Goal: Task Accomplishment & Management: Manage account settings

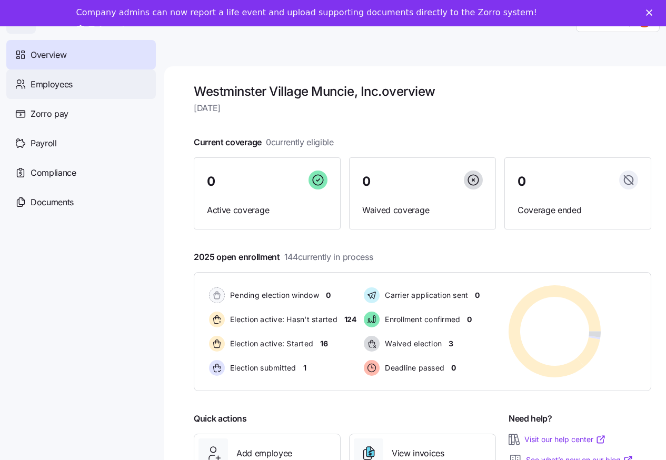
click at [62, 86] on span "Employees" at bounding box center [52, 84] width 42 height 13
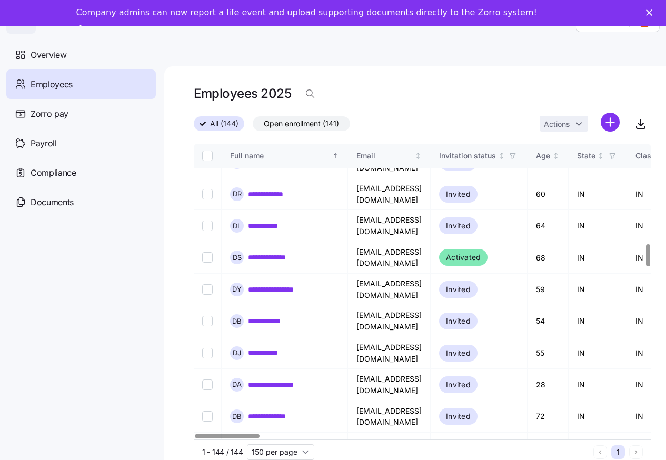
scroll to position [1396, 0]
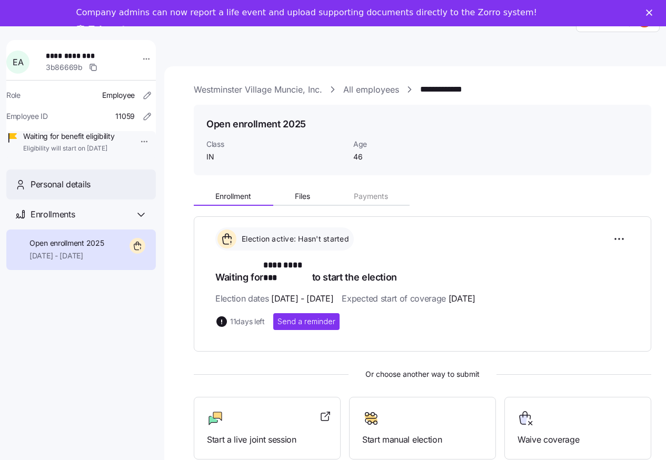
click at [50, 191] on span "Personal details" at bounding box center [61, 184] width 60 height 13
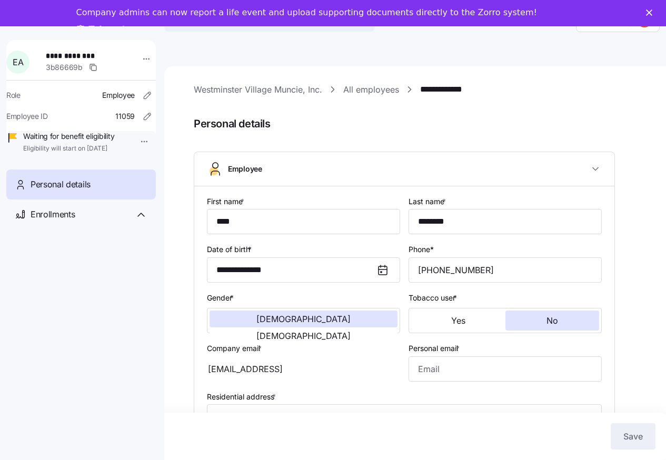
type input "IN"
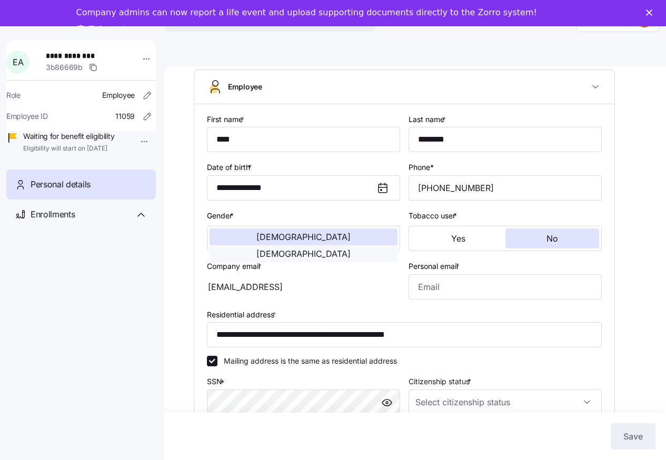
scroll to position [119, 0]
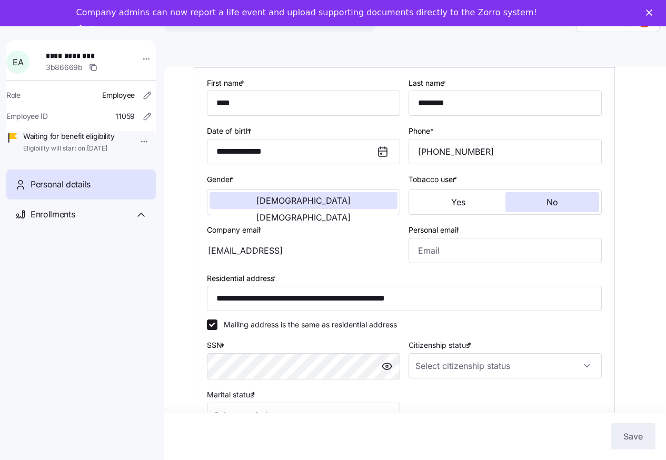
click at [330, 253] on div "ailstock46989@yahoo.come" at bounding box center [303, 250] width 193 height 25
click at [322, 249] on div "ailstock46989@yahoo.come" at bounding box center [303, 250] width 193 height 25
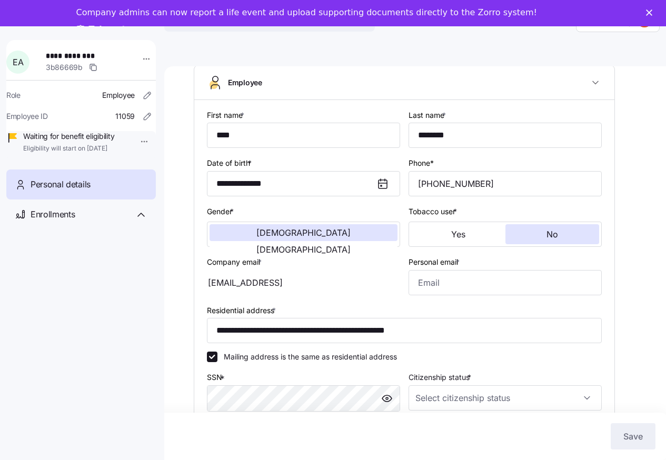
scroll to position [92, 0]
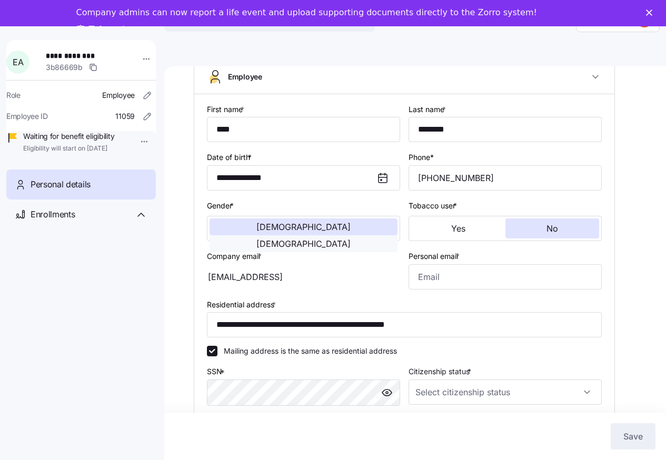
click at [338, 240] on span "Female" at bounding box center [304, 244] width 94 height 8
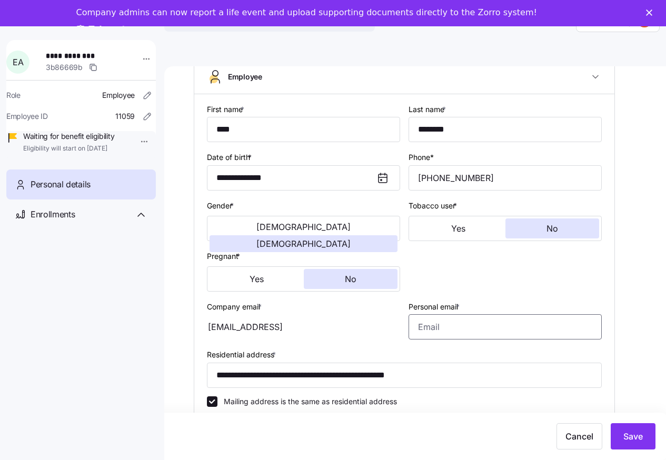
click at [427, 328] on input "Personal email *" at bounding box center [505, 327] width 193 height 25
type input "ailstock46989@yahoo.com"
click at [628, 435] on span "Save" at bounding box center [633, 436] width 19 height 13
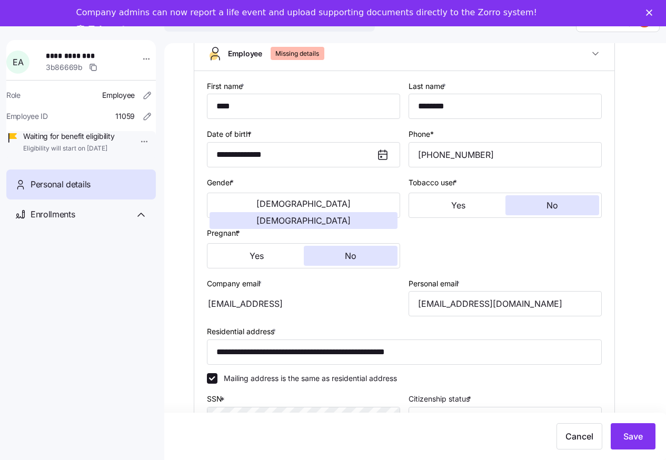
scroll to position [21, 0]
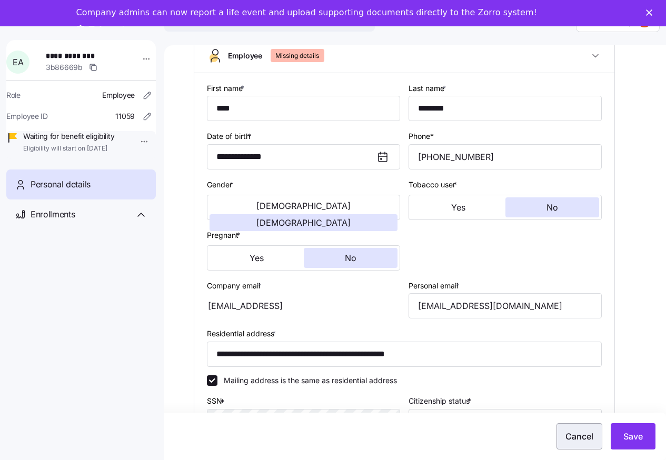
click at [578, 439] on span "Cancel" at bounding box center [580, 436] width 28 height 13
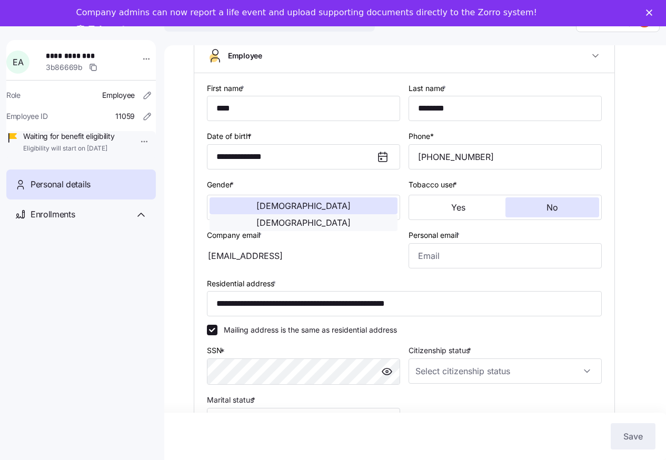
click at [351, 219] on span "Female" at bounding box center [304, 223] width 94 height 8
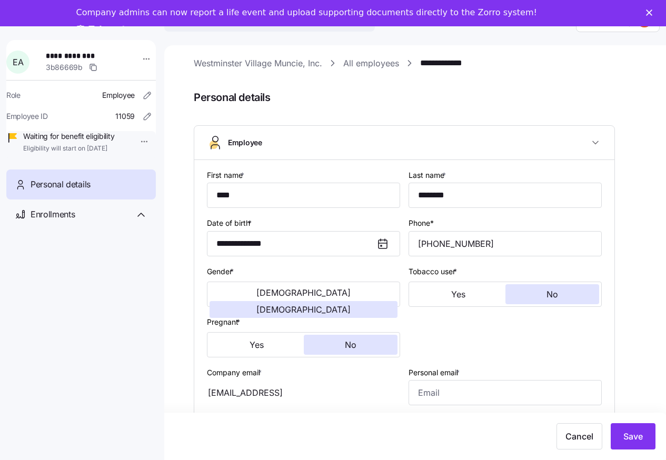
scroll to position [0, 0]
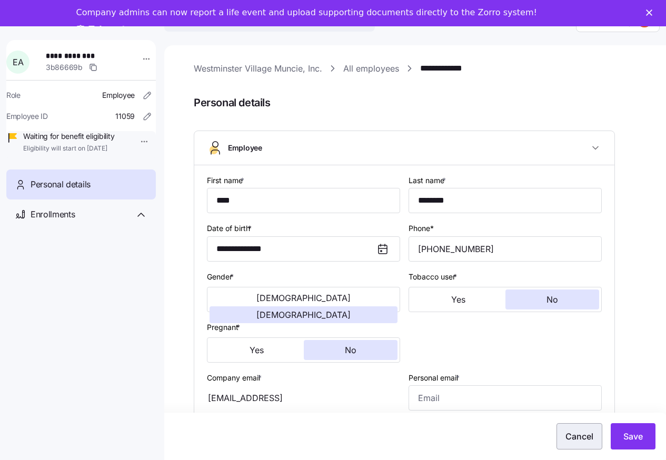
click at [592, 439] on span "Cancel" at bounding box center [580, 436] width 28 height 13
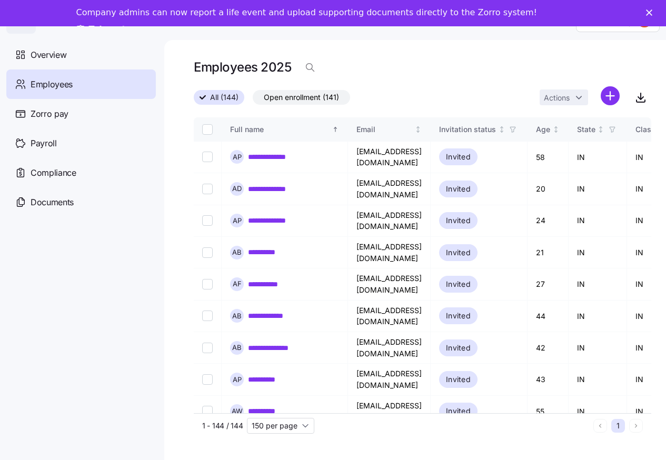
scroll to position [34, 0]
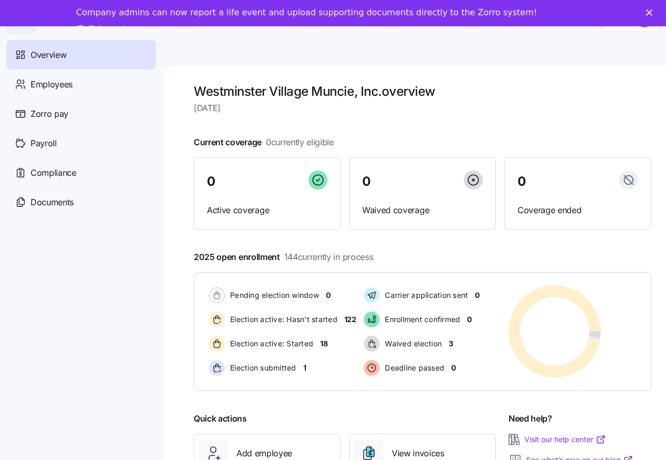
click at [142, 24] on link "Take a tour" at bounding box center [109, 30] width 66 height 12
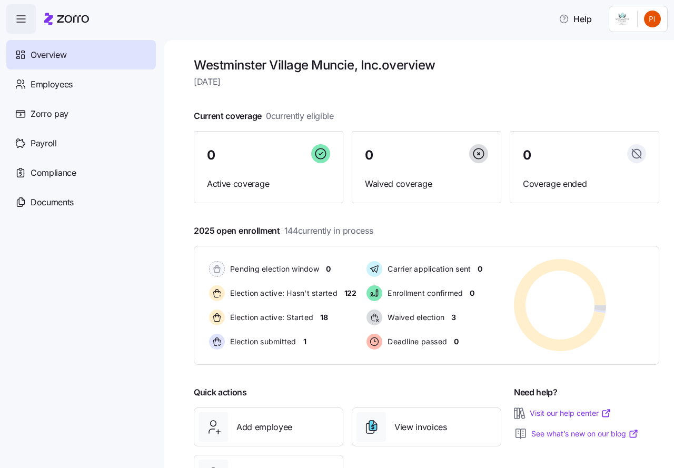
click at [654, 20] on html "Help Overview Employees Zorro pay Payroll Compliance Documents Westminster Vill…" at bounding box center [337, 231] width 674 height 462
click at [57, 82] on html "Help Overview Employees Zorro pay Payroll Compliance Documents Westminster Vill…" at bounding box center [337, 231] width 674 height 462
click at [47, 84] on span "Employees" at bounding box center [52, 84] width 42 height 13
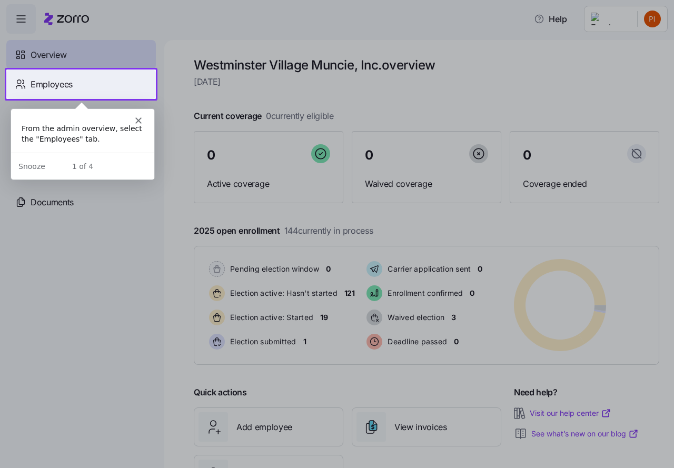
click at [94, 86] on div "Employees" at bounding box center [81, 85] width 150 height 30
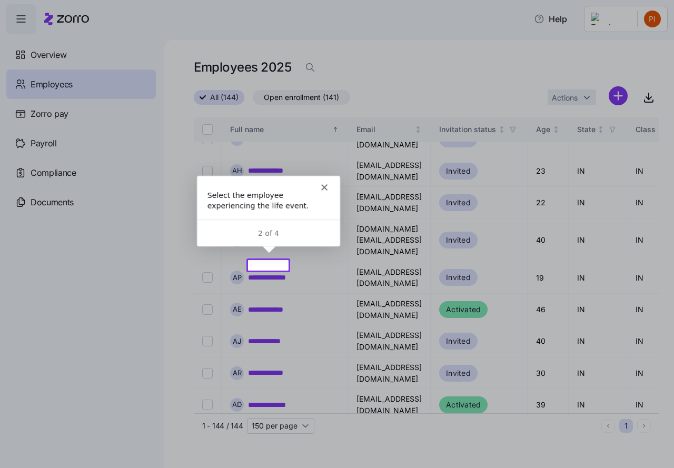
scroll to position [454, 0]
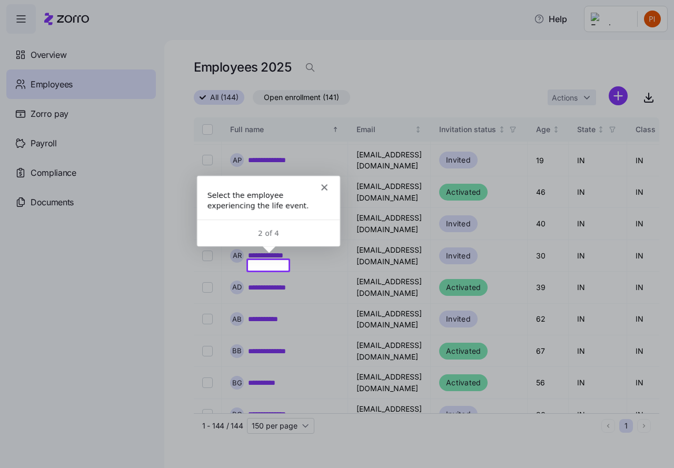
click at [298, 198] on div "Select the employee experiencing the life event." at bounding box center [268, 200] width 122 height 21
click at [323, 188] on icon "Close" at bounding box center [323, 186] width 6 height 6
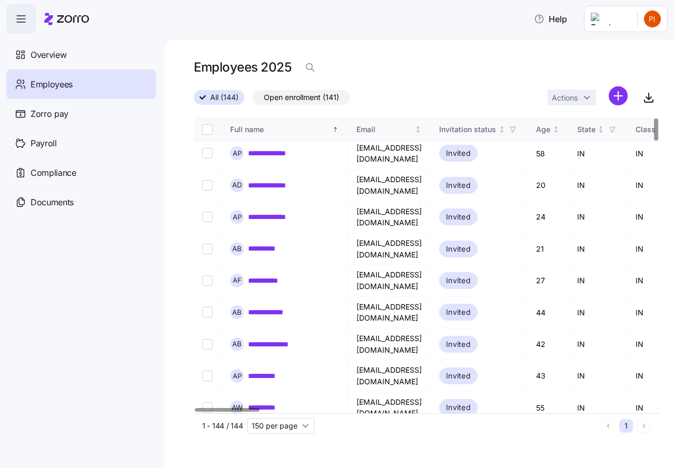
scroll to position [0, 0]
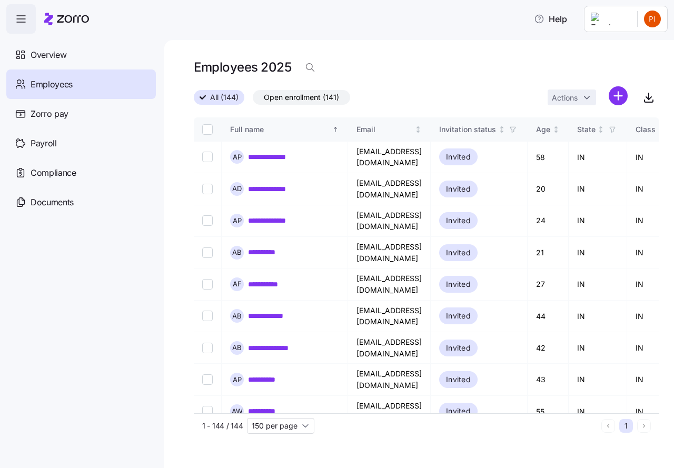
click at [20, 18] on icon "button" at bounding box center [21, 19] width 13 height 13
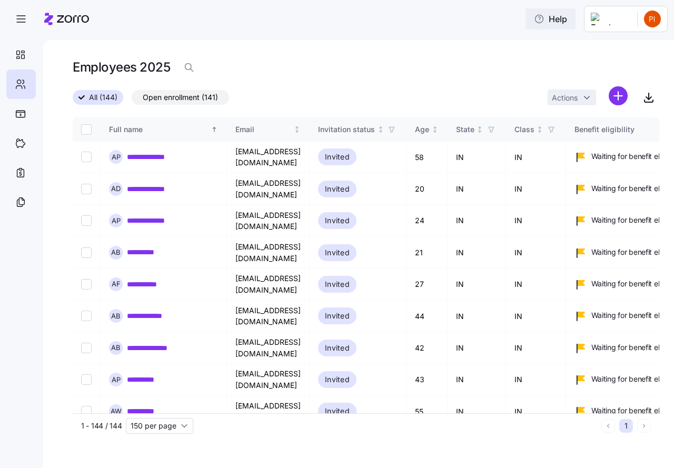
click at [567, 19] on span "Help" at bounding box center [550, 19] width 33 height 13
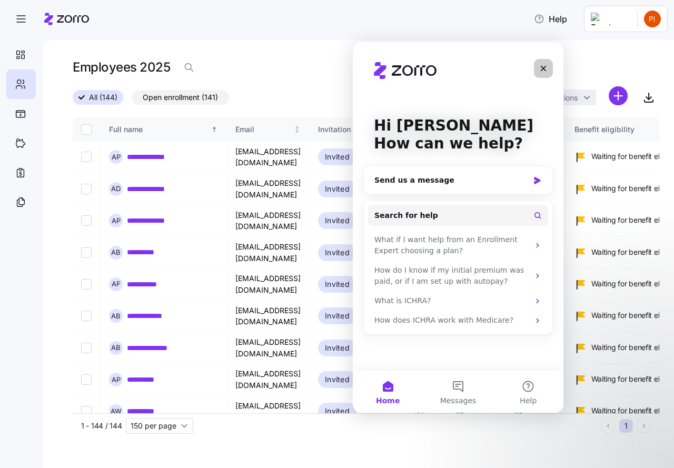
click at [541, 68] on icon "Close" at bounding box center [543, 68] width 8 height 8
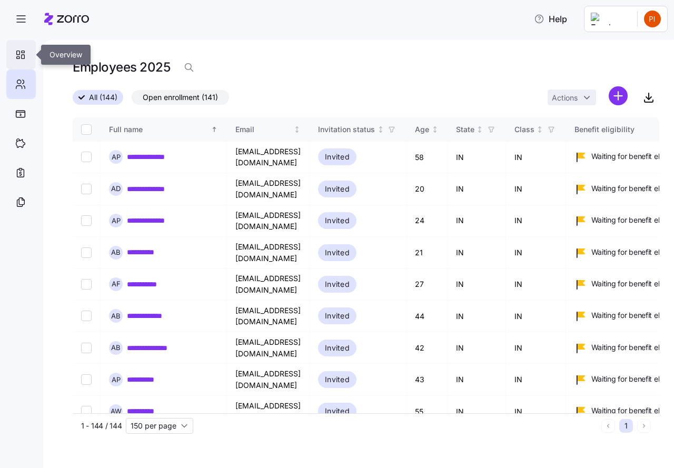
click at [21, 55] on icon at bounding box center [21, 54] width 12 height 13
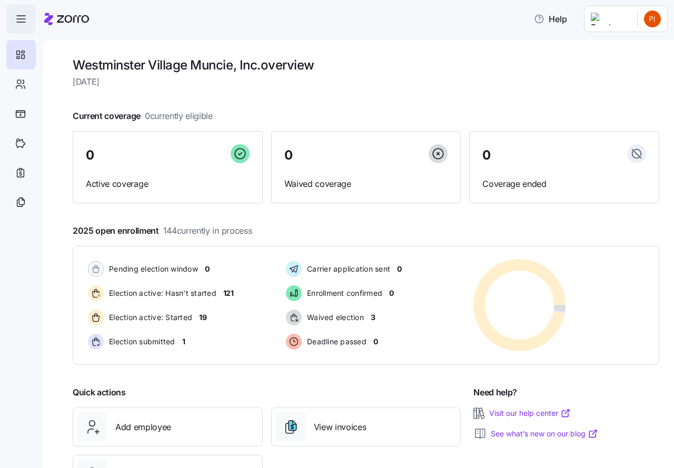
click at [23, 19] on icon "button" at bounding box center [21, 19] width 13 height 13
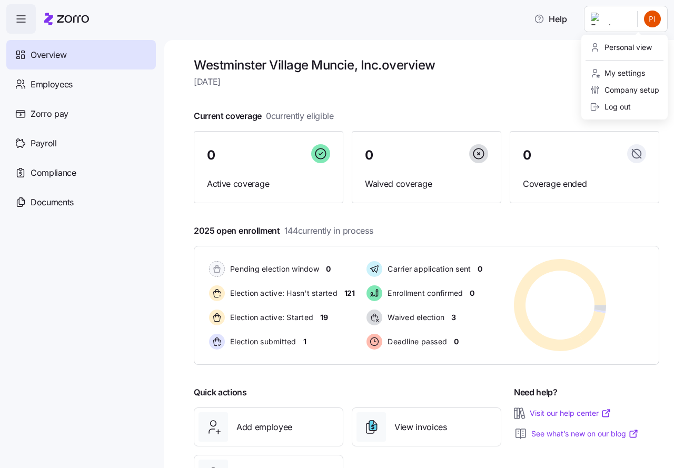
click at [655, 17] on html "Help Overview Employees Zorro pay Payroll Compliance Documents Westminster Vill…" at bounding box center [337, 231] width 674 height 462
click at [626, 109] on div "Log out" at bounding box center [610, 107] width 41 height 12
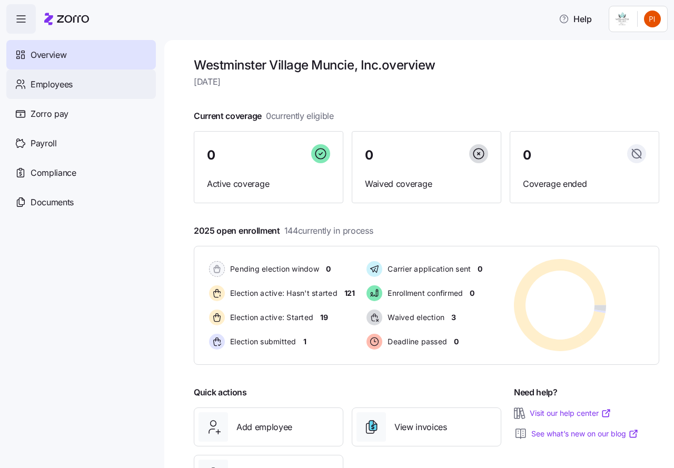
click at [61, 84] on span "Employees" at bounding box center [52, 84] width 42 height 13
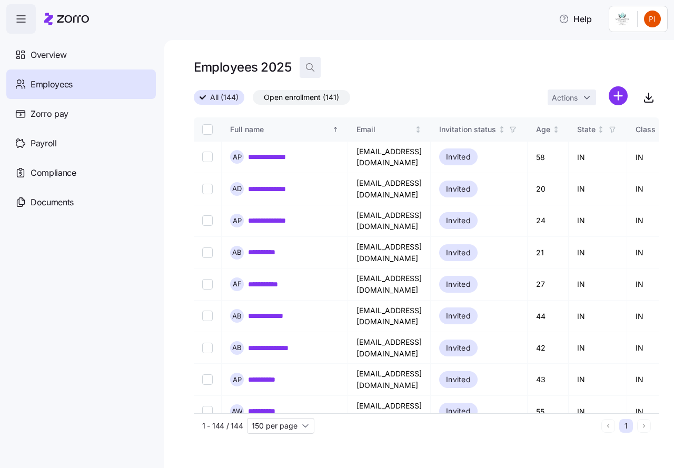
click at [309, 66] on icon "button" at bounding box center [310, 67] width 11 height 11
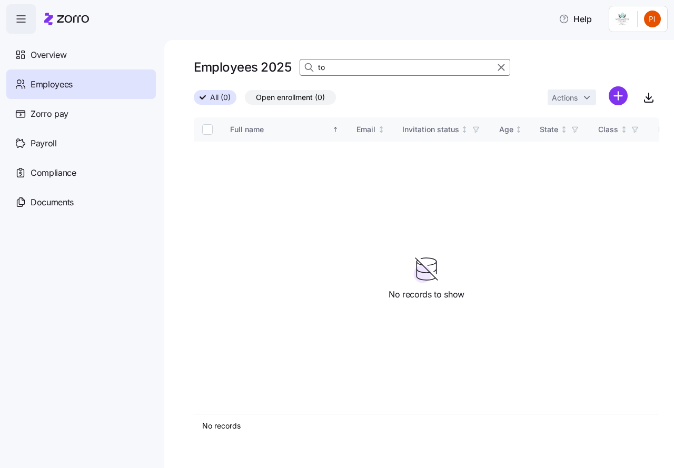
type input "t"
click at [335, 70] on input at bounding box center [405, 67] width 211 height 17
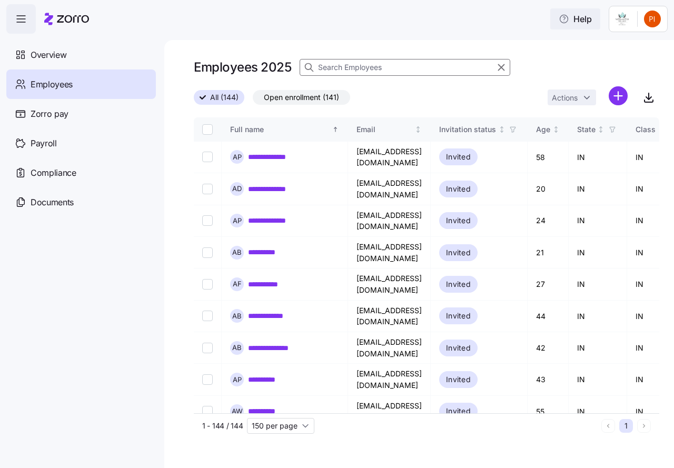
click at [577, 17] on span "Help" at bounding box center [575, 19] width 33 height 13
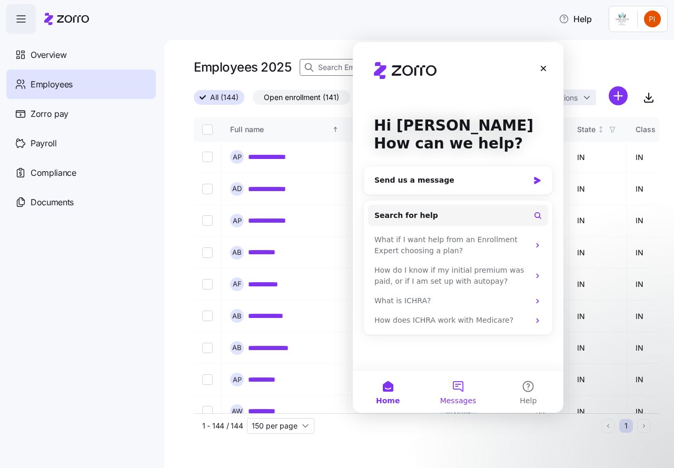
click at [461, 389] on button "Messages" at bounding box center [458, 392] width 70 height 42
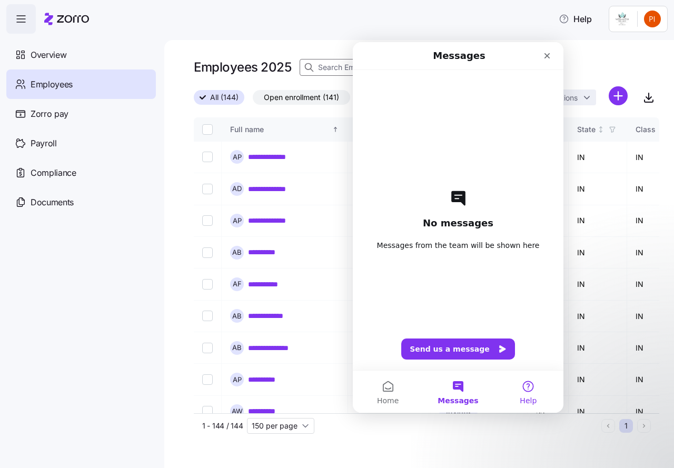
click at [531, 389] on button "Help" at bounding box center [529, 392] width 70 height 42
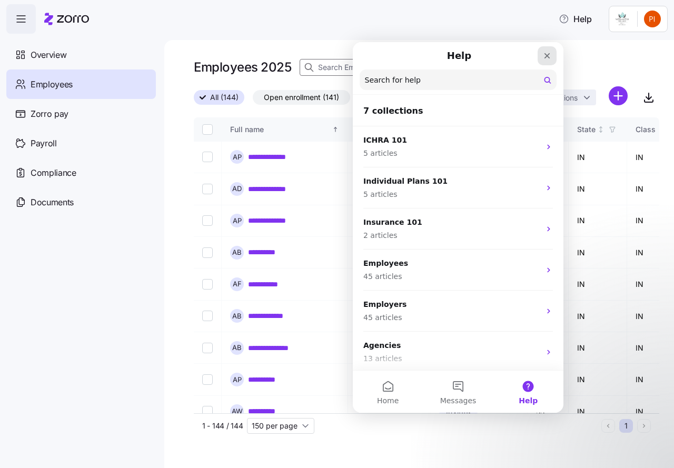
click at [546, 53] on icon "Close" at bounding box center [547, 56] width 8 height 8
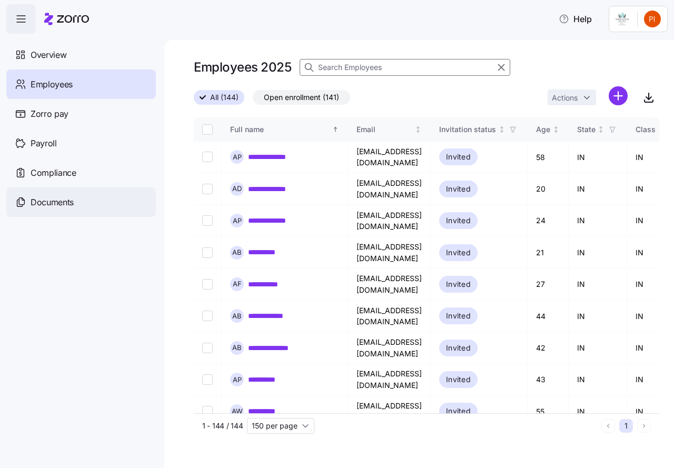
click at [50, 199] on span "Documents" at bounding box center [52, 202] width 43 height 13
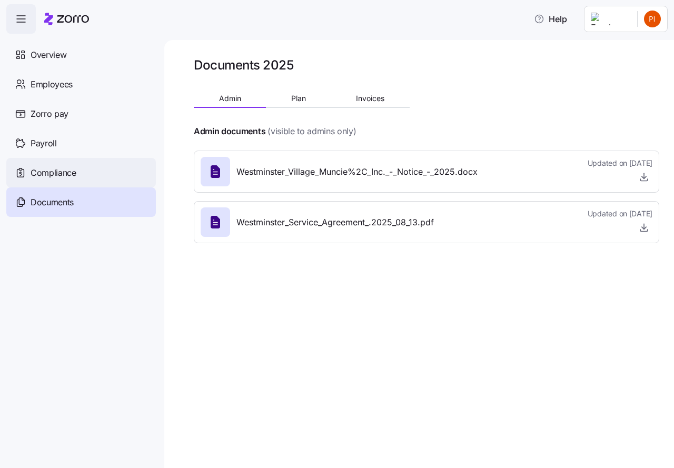
click at [51, 173] on span "Compliance" at bounding box center [54, 172] width 46 height 13
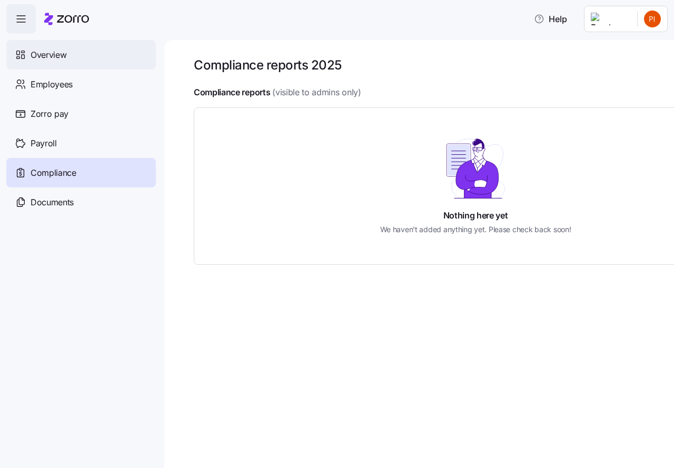
click at [49, 53] on span "Overview" at bounding box center [49, 54] width 36 height 13
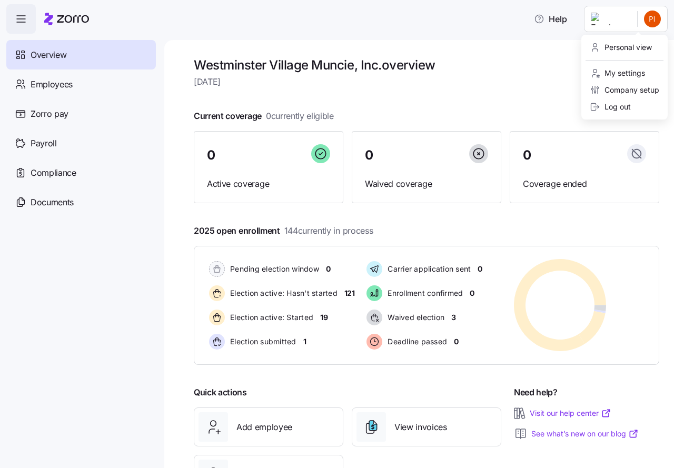
click at [653, 18] on html "Help Overview Employees Zorro pay Payroll Compliance Documents Westminster Vill…" at bounding box center [337, 231] width 674 height 462
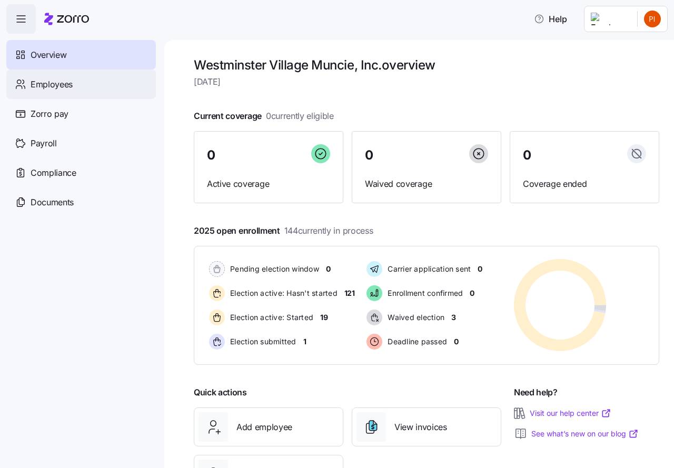
click at [64, 82] on html "Help Overview Employees Zorro pay Payroll Compliance Documents Westminster Vill…" at bounding box center [337, 231] width 674 height 462
click at [45, 83] on span "Employees" at bounding box center [52, 84] width 42 height 13
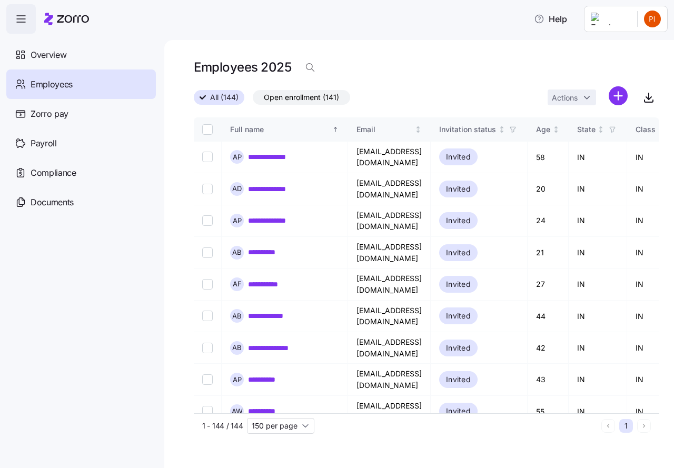
click at [654, 18] on html "**********" at bounding box center [337, 231] width 674 height 462
click at [613, 102] on div "Log out" at bounding box center [610, 107] width 41 height 12
